Goal: Use online tool/utility: Utilize a website feature to perform a specific function

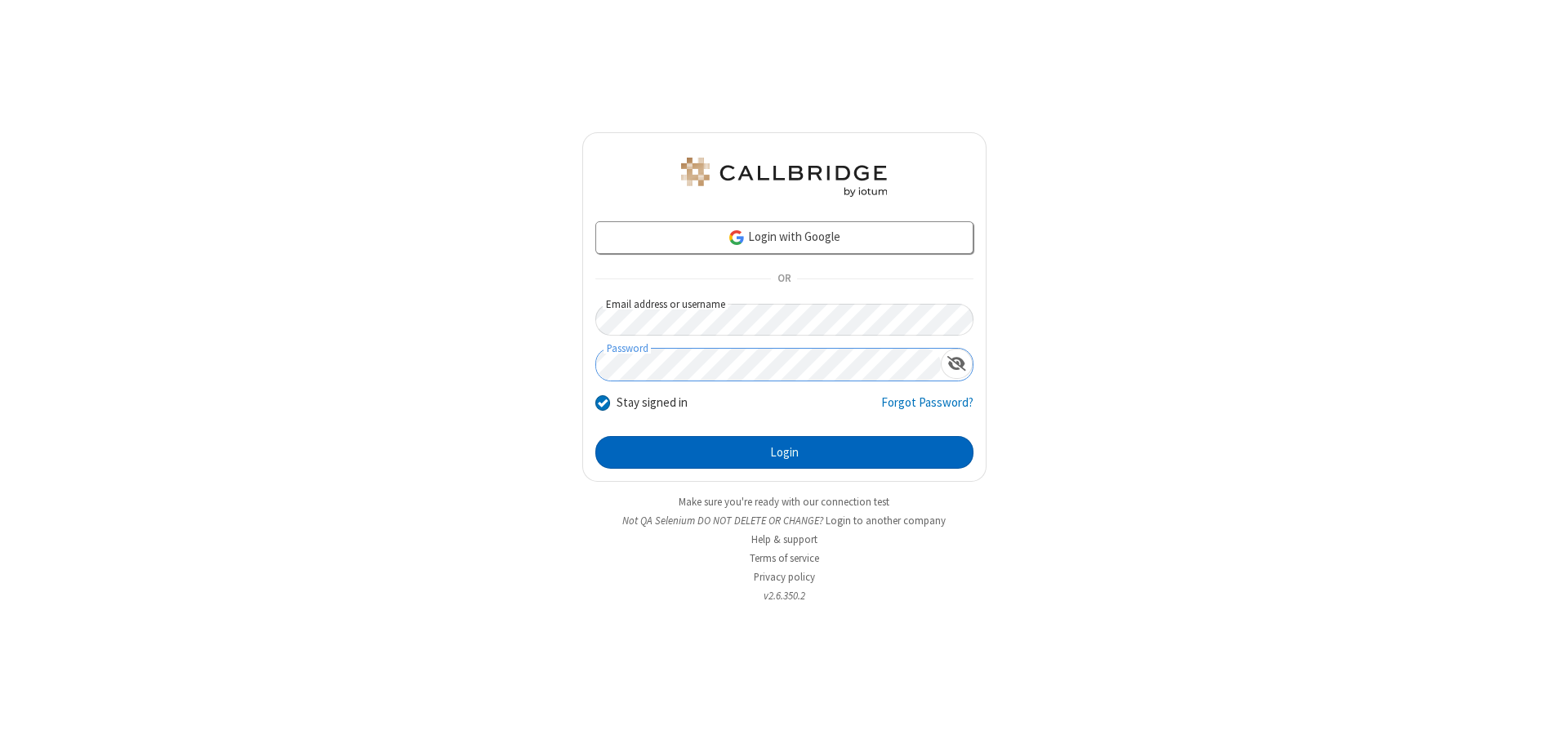
click at [784, 453] on button "Login" at bounding box center [784, 453] width 378 height 33
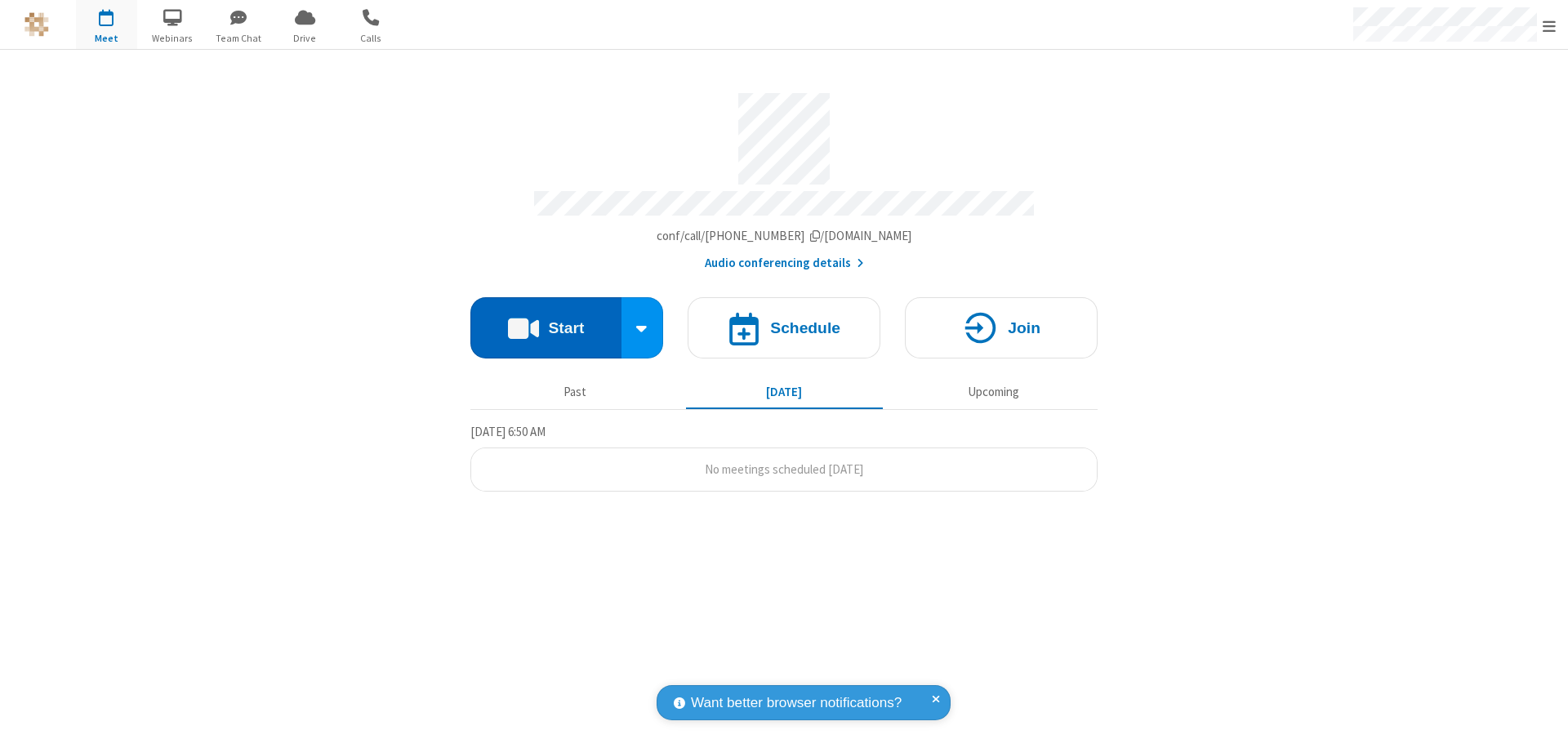
click at [546, 320] on button "Start" at bounding box center [546, 327] width 151 height 61
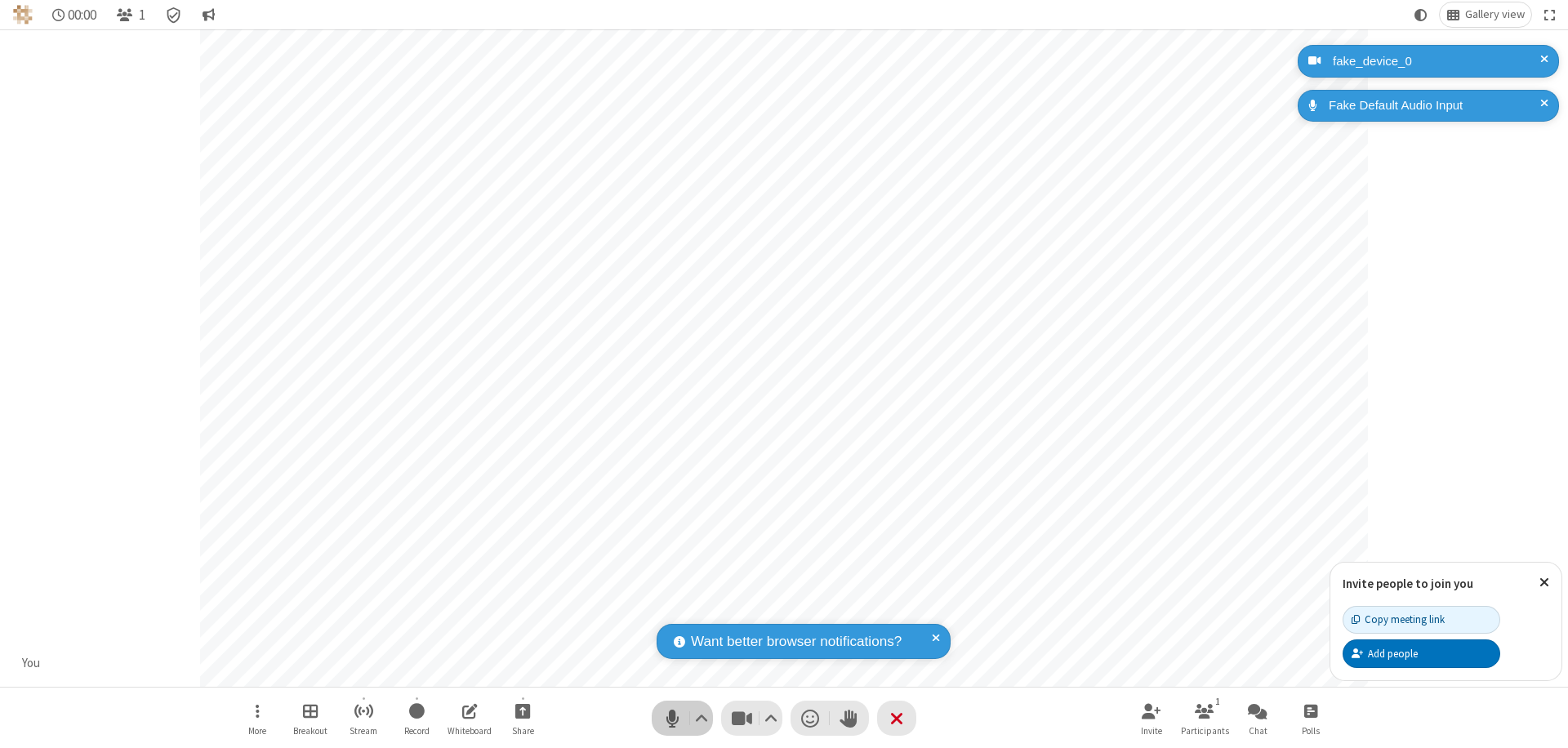
click at [672, 718] on span "Mute (⌘+Shift+A)" at bounding box center [672, 719] width 25 height 24
click at [672, 718] on span "Unmute (⌘+Shift+A)" at bounding box center [672, 719] width 25 height 24
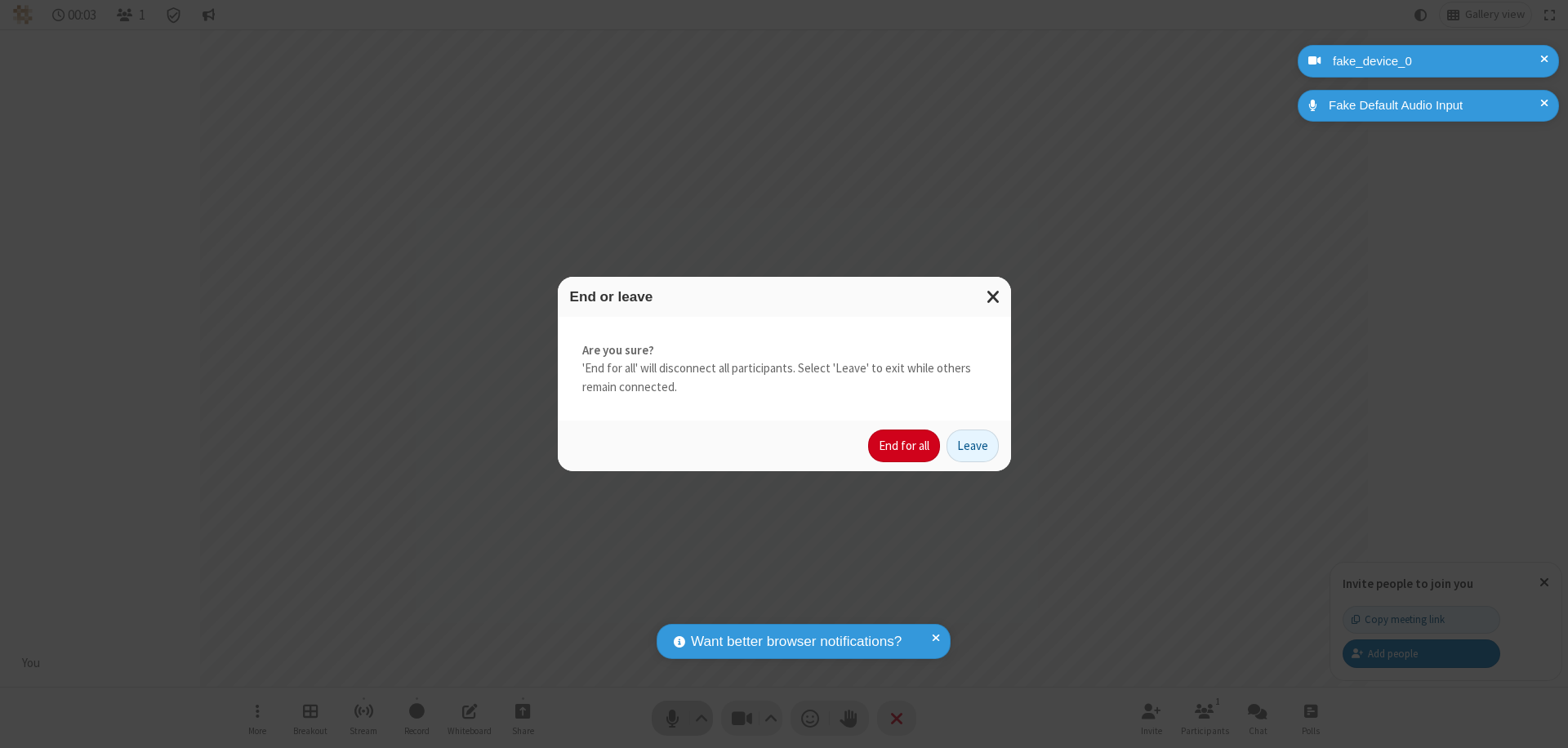
click at [905, 446] on button "End for all" at bounding box center [903, 446] width 72 height 33
